Goal: Information Seeking & Learning: Learn about a topic

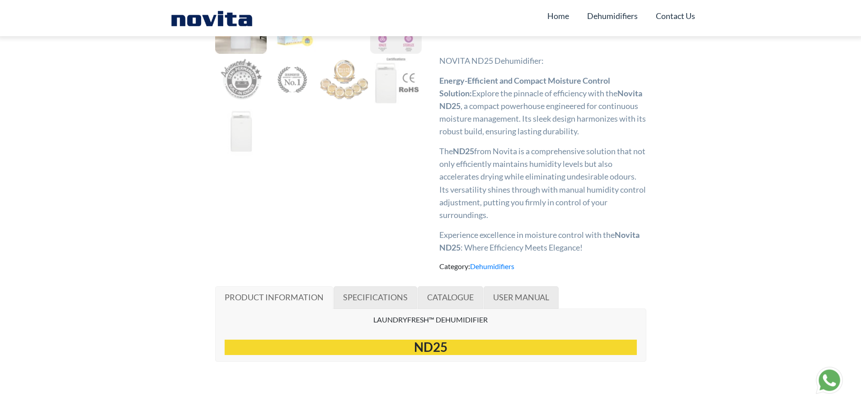
scroll to position [407, 0]
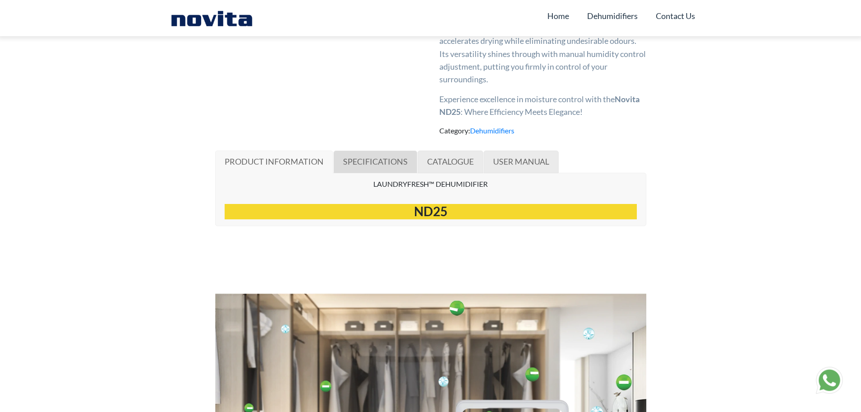
click at [378, 173] on link "SPECIFICATIONS" at bounding box center [375, 161] width 84 height 23
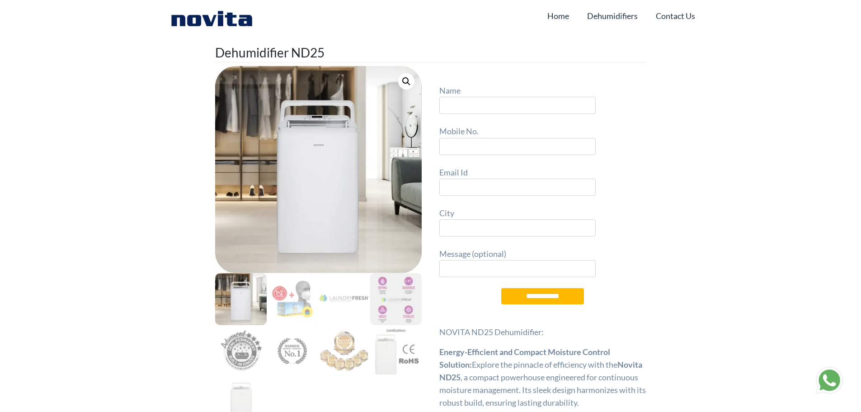
click at [237, 300] on img at bounding box center [241, 299] width 52 height 52
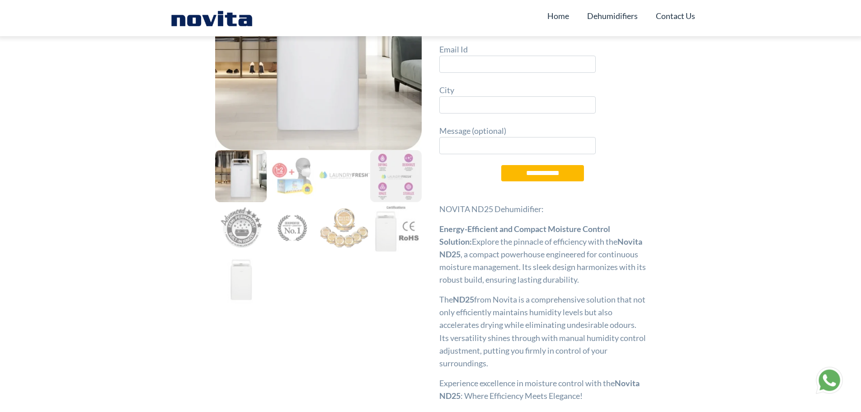
scroll to position [136, 0]
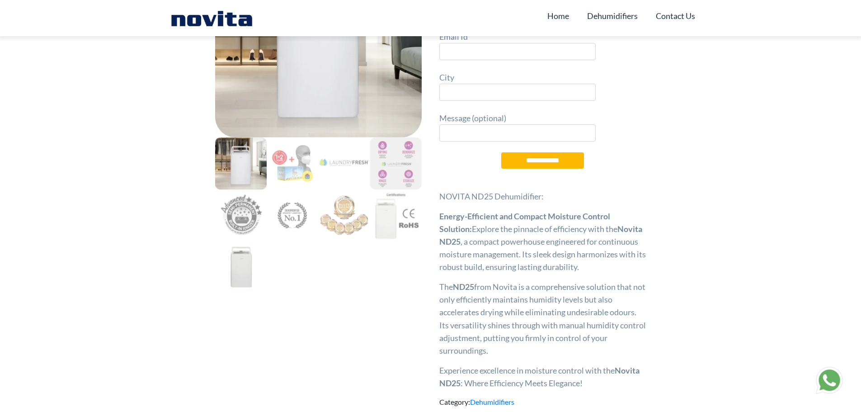
click at [250, 281] on img at bounding box center [241, 267] width 52 height 52
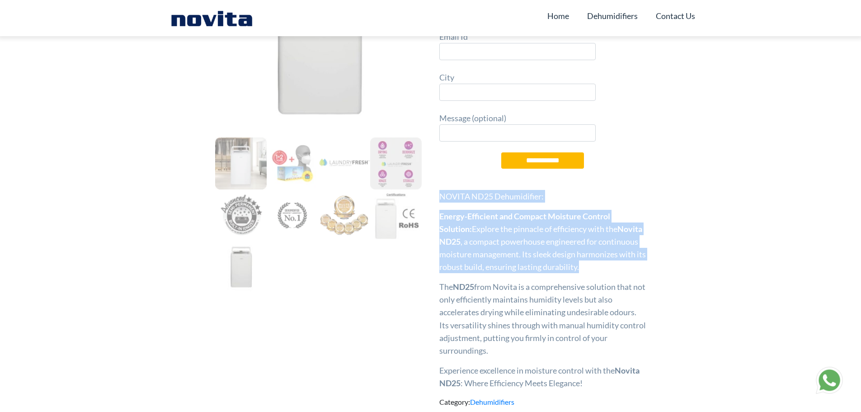
drag, startPoint x: 440, startPoint y: 194, endPoint x: 623, endPoint y: 282, distance: 203.1
click at [623, 283] on div "**********" at bounding box center [542, 168] width 207 height 440
drag, startPoint x: 623, startPoint y: 275, endPoint x: 547, endPoint y: 229, distance: 88.4
click at [623, 273] on p "Energy-Efficient and Compact Moisture Control Solution: Explore the pinnacle of…" at bounding box center [542, 241] width 207 height 63
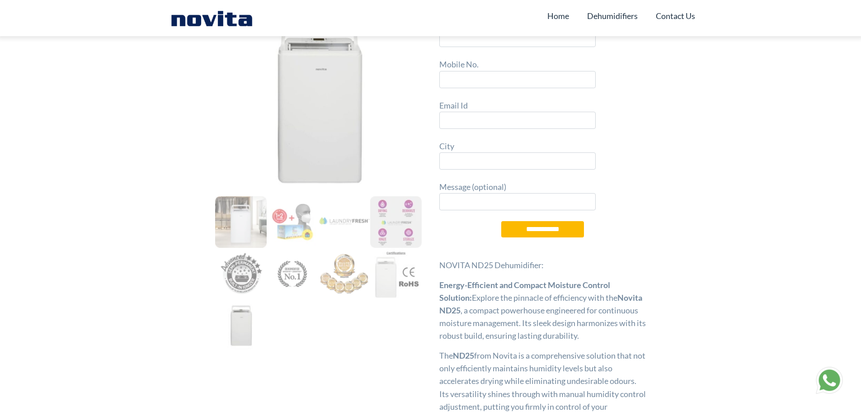
scroll to position [0, 0]
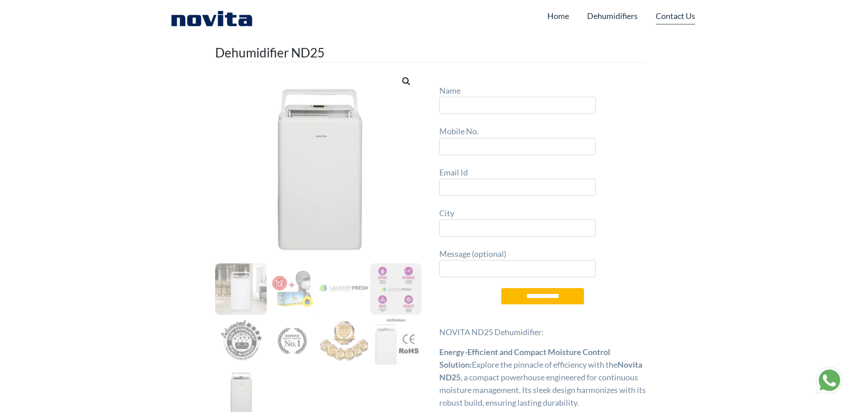
click at [671, 18] on link "Contact Us" at bounding box center [674, 15] width 39 height 17
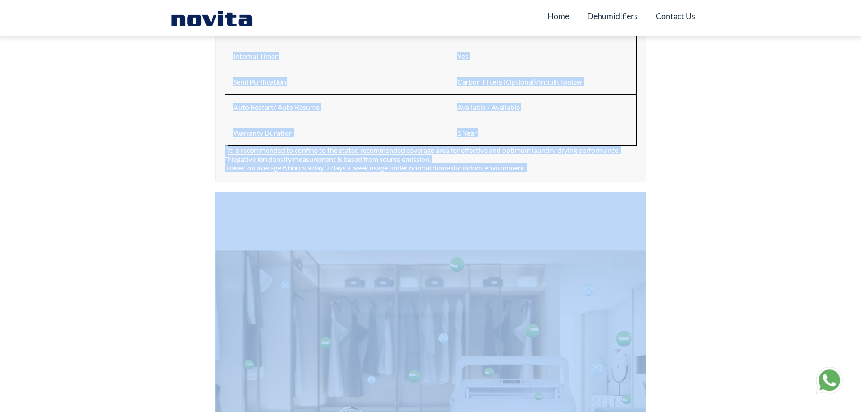
scroll to position [922, 0]
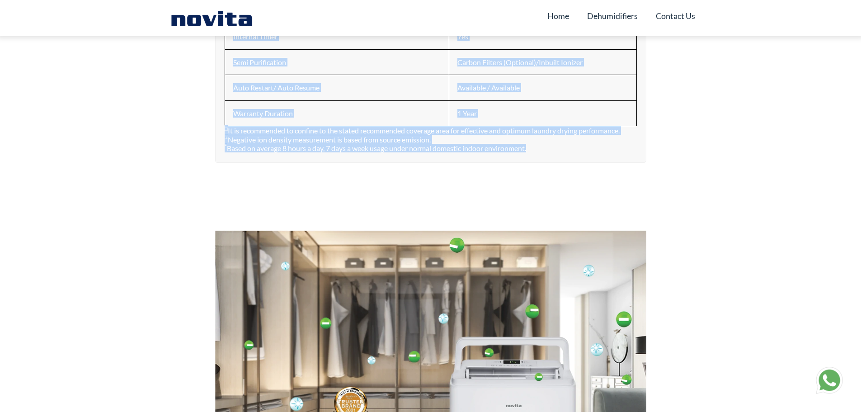
drag, startPoint x: 221, startPoint y: 136, endPoint x: 627, endPoint y: 168, distance: 407.4
copy div "DEHUMIDIFIER ND25 Extraction (Litres/24 hr) (30 o C, 80% RH) 25 Litres/day Reco…"
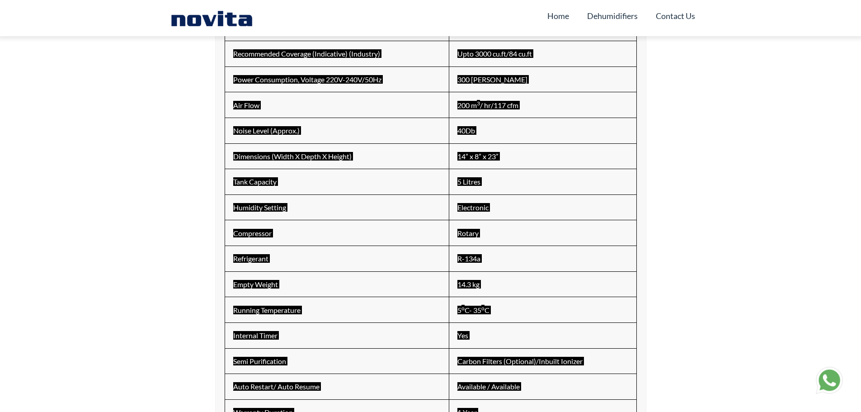
scroll to position [380, 0]
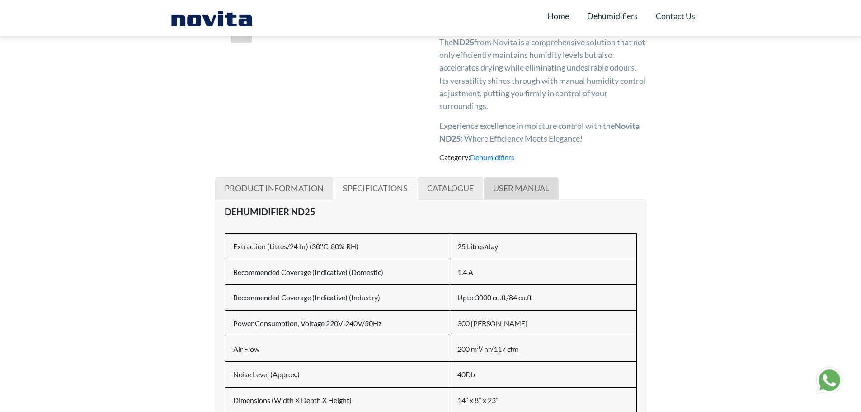
scroll to position [515, 0]
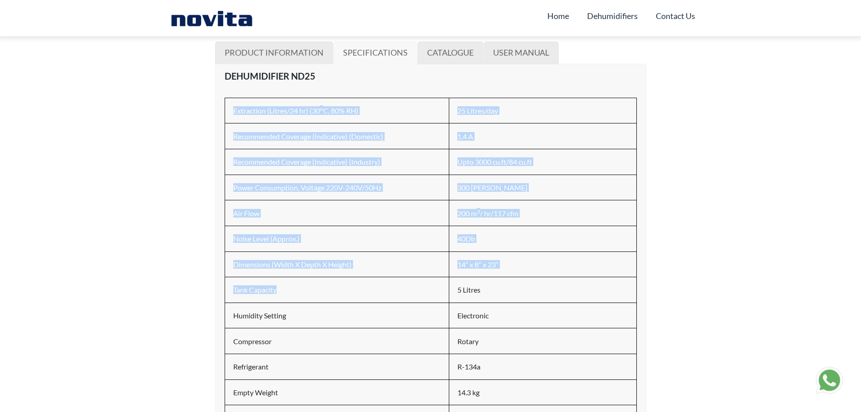
drag, startPoint x: 234, startPoint y: 124, endPoint x: 339, endPoint y: 295, distance: 201.4
click at [339, 295] on tbody "Extraction (Litres/24 hr) (30 o C, 80% RH) 25 Litres/day Recommended Coverage (…" at bounding box center [431, 315] width 412 height 435
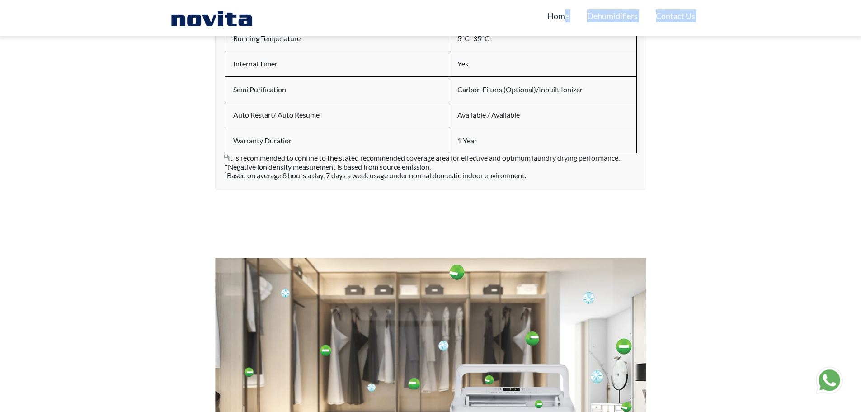
scroll to position [893, 0]
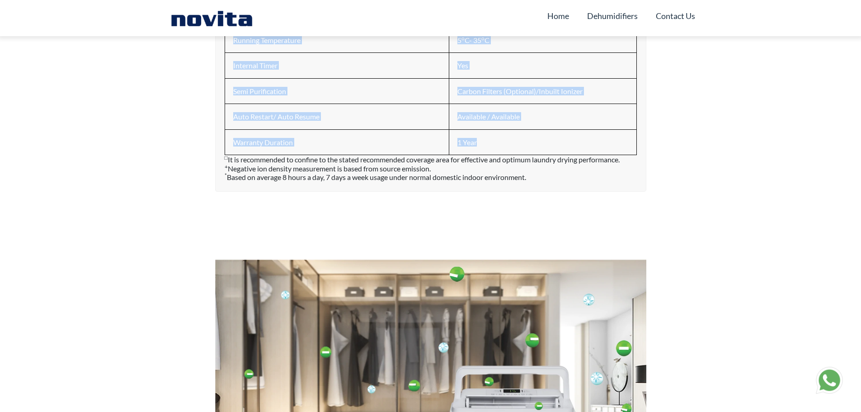
drag, startPoint x: 233, startPoint y: 122, endPoint x: 613, endPoint y: 148, distance: 381.3
copy tbody "Extraction (Litres/24 hr) (30 o C, 80% RH) 25 Litres/day Recommended Coverage (…"
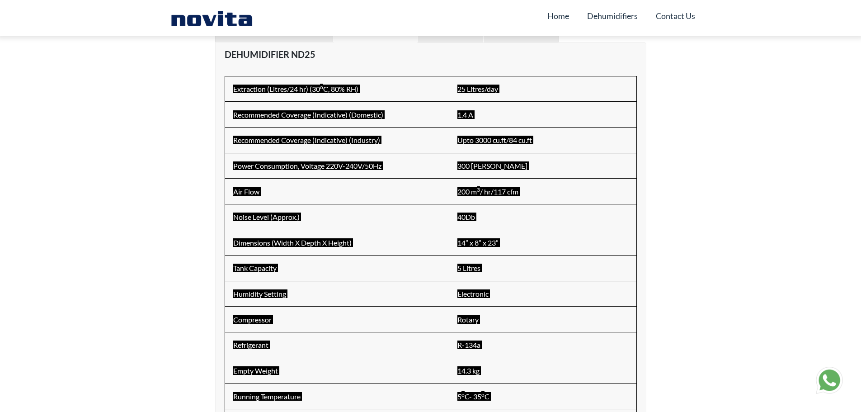
scroll to position [271, 0]
